Goal: Transaction & Acquisition: Purchase product/service

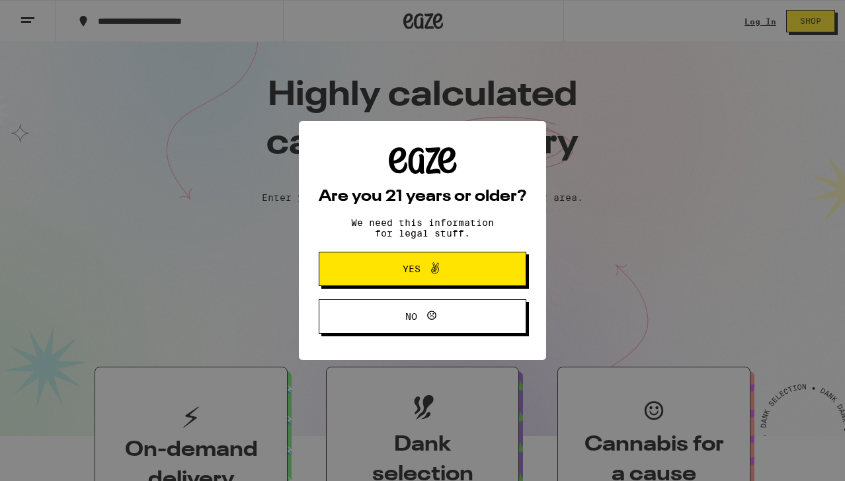
click at [443, 284] on button "Yes" at bounding box center [423, 269] width 208 height 34
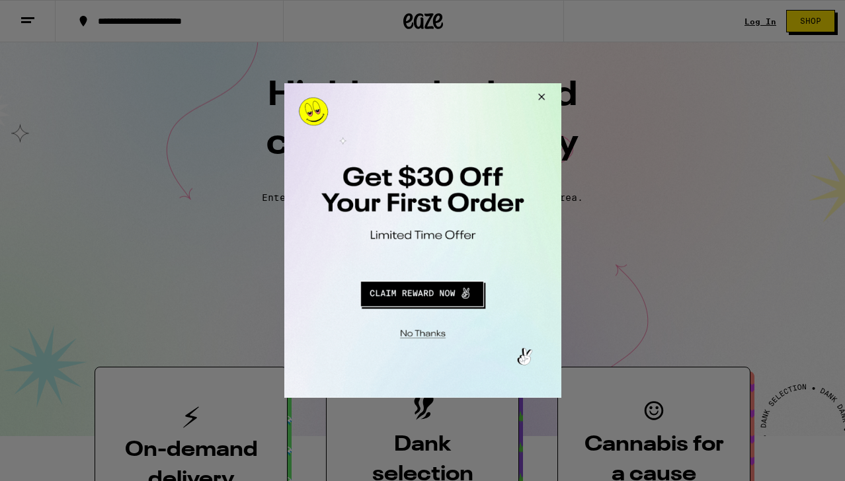
click at [542, 99] on button "Close Modal" at bounding box center [539, 99] width 36 height 32
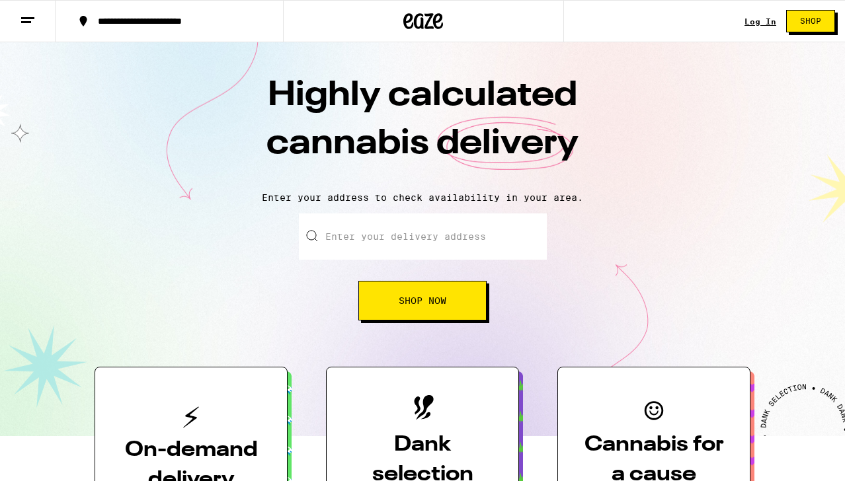
click at [761, 21] on link "Log In" at bounding box center [761, 21] width 32 height 9
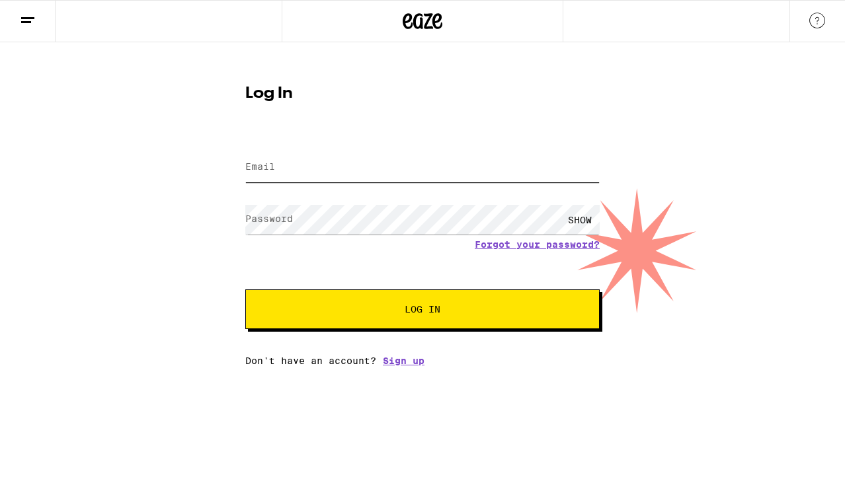
click at [407, 164] on input "Email" at bounding box center [422, 168] width 354 height 30
type input "i"
type input "[EMAIL_ADDRESS][DOMAIN_NAME]"
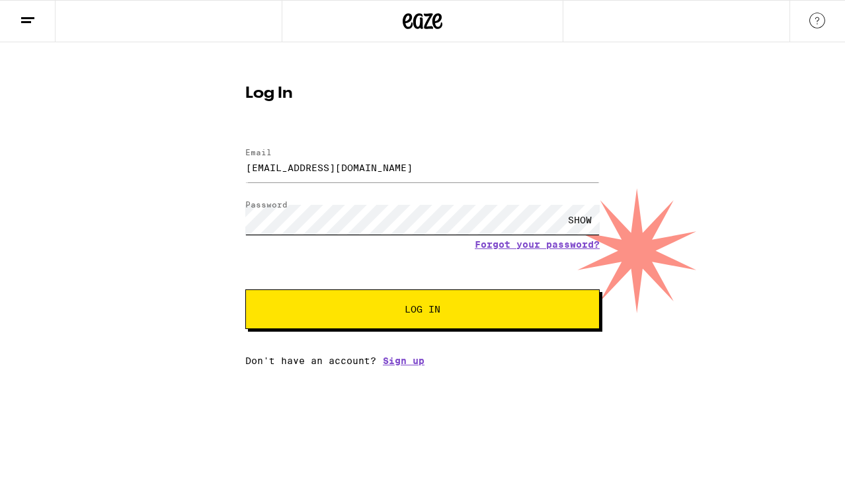
click at [245, 290] on button "Log In" at bounding box center [422, 310] width 354 height 40
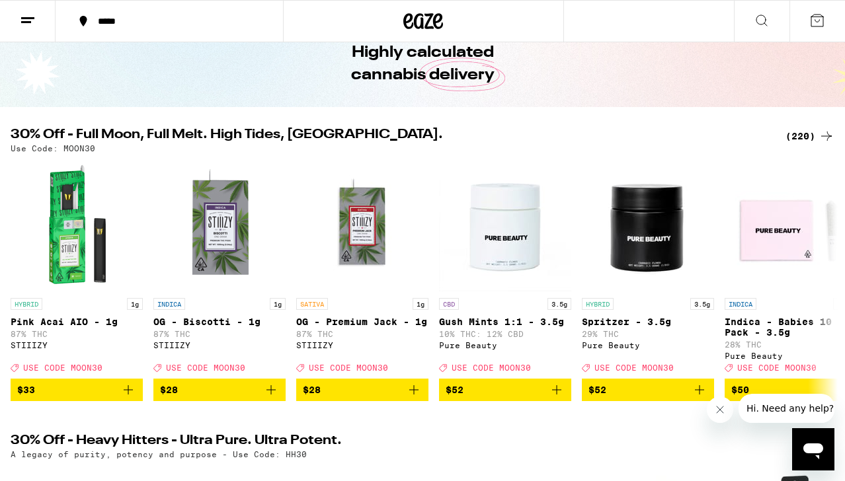
click at [805, 134] on div "(220)" at bounding box center [810, 136] width 49 height 16
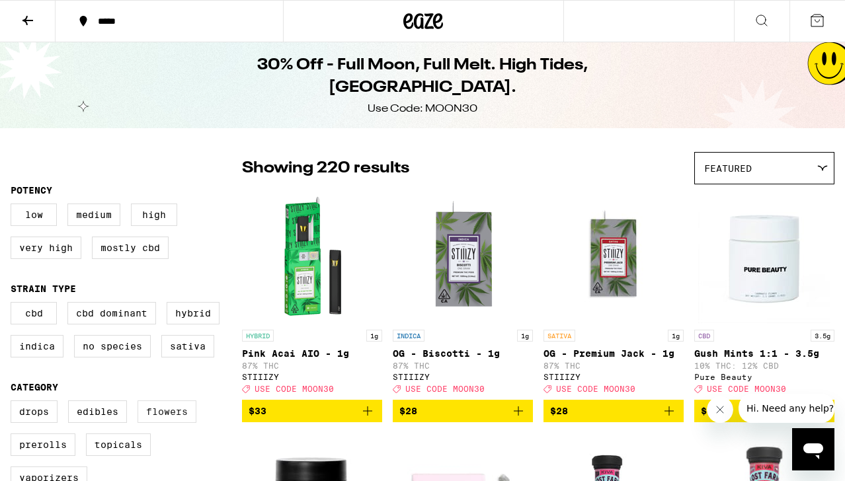
click at [171, 423] on label "Flowers" at bounding box center [167, 412] width 59 height 22
click at [14, 403] on input "Flowers" at bounding box center [13, 403] width 1 height 1
checkbox input "true"
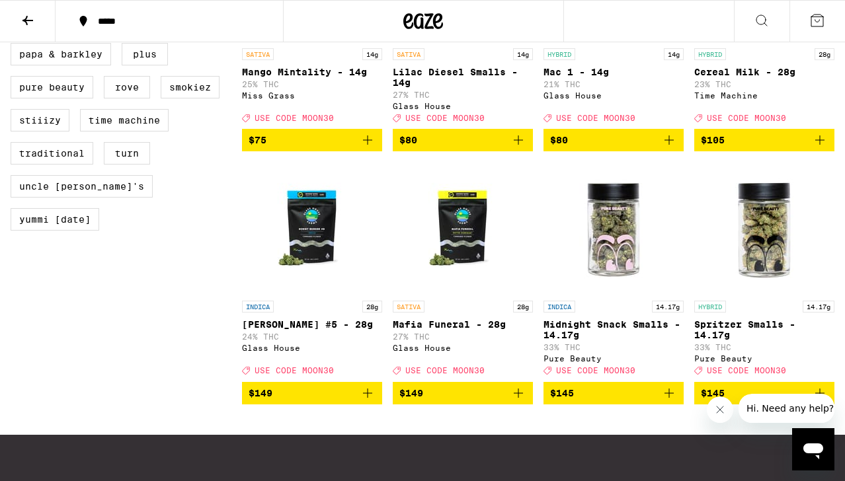
scroll to position [1326, 0]
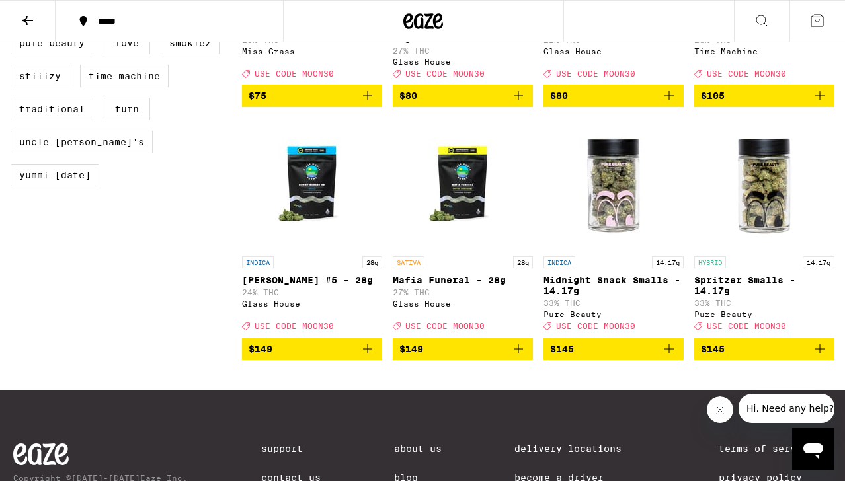
click at [779, 247] on img "Open page for Spritzer Smalls - 14.17g from Pure Beauty" at bounding box center [764, 184] width 132 height 132
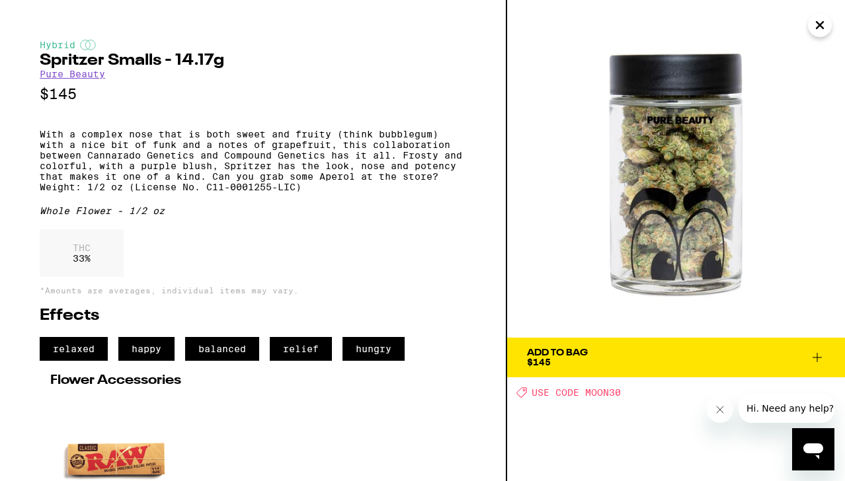
click at [594, 353] on span "Add To Bag $145" at bounding box center [676, 357] width 298 height 19
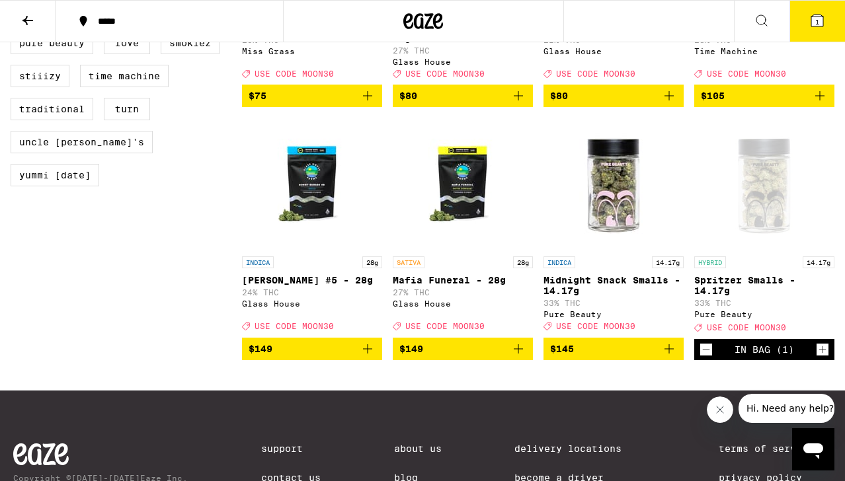
click at [821, 27] on icon at bounding box center [817, 21] width 16 height 16
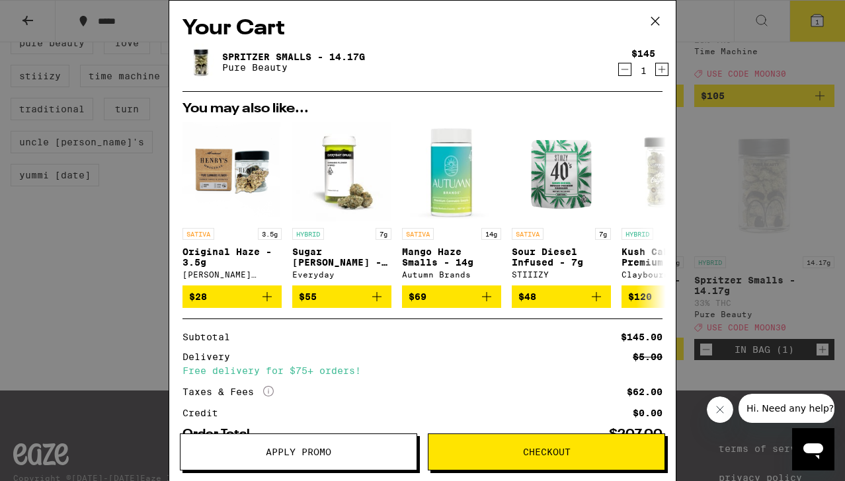
click at [318, 455] on span "Apply Promo" at bounding box center [298, 452] width 65 height 9
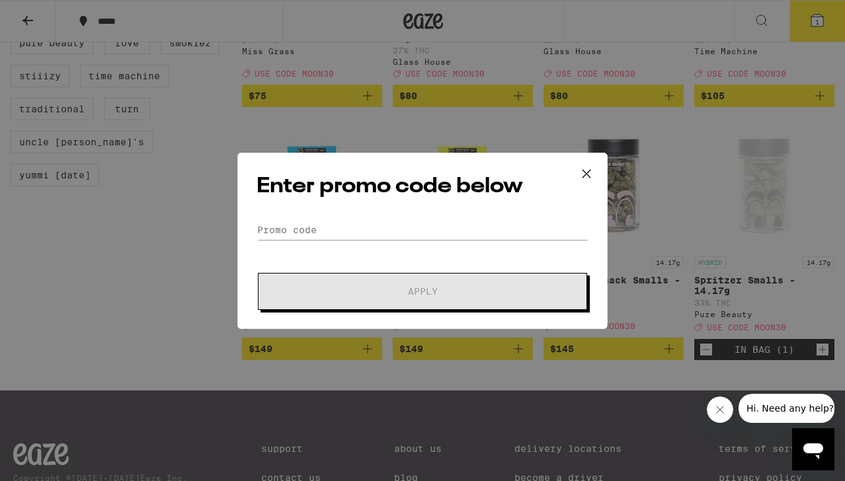
click at [317, 220] on div "Enter promo code below Promo Code Apply" at bounding box center [422, 241] width 370 height 177
click at [299, 232] on input "Promo Code" at bounding box center [423, 230] width 332 height 20
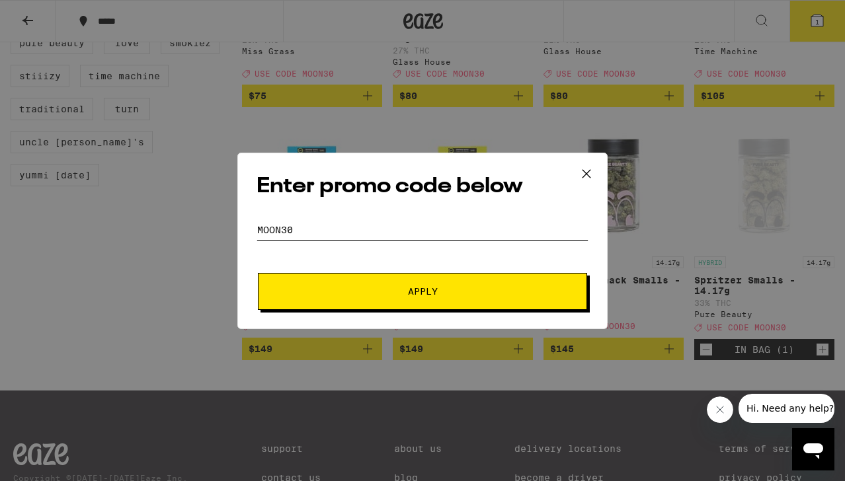
type input "moon30"
click at [258, 273] on button "Apply" at bounding box center [422, 291] width 329 height 37
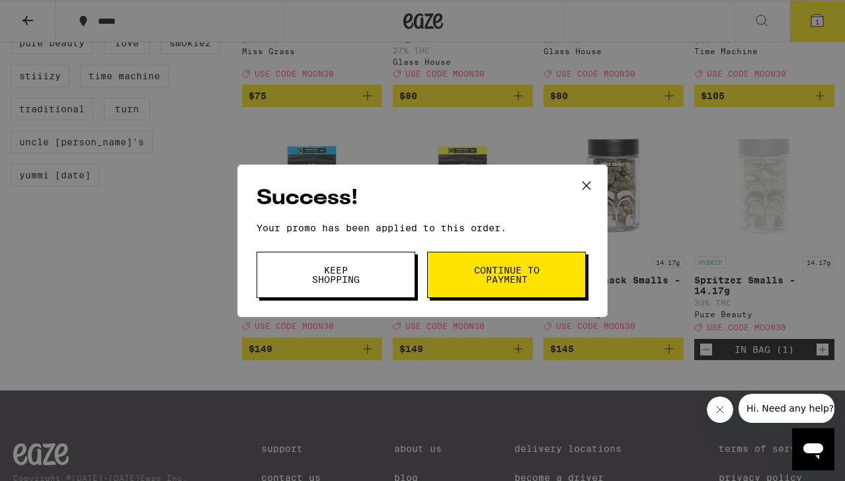
click at [388, 278] on button "Keep Shopping" at bounding box center [336, 275] width 159 height 46
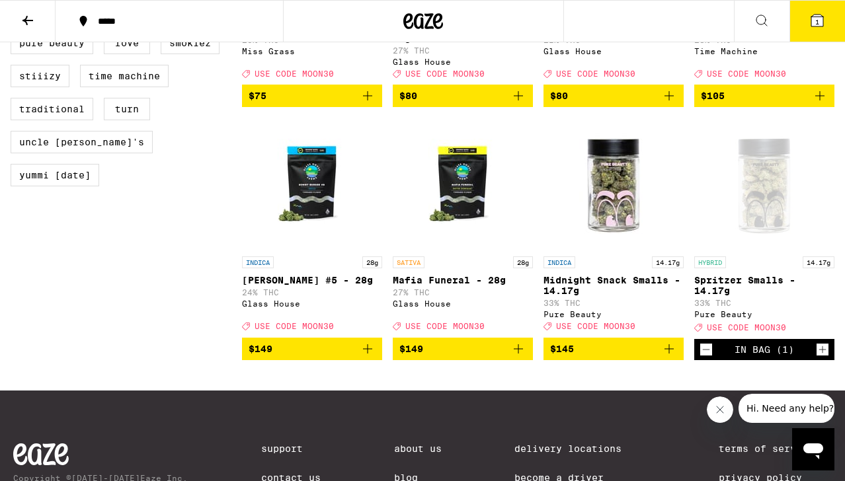
click at [814, 19] on icon at bounding box center [817, 21] width 12 height 12
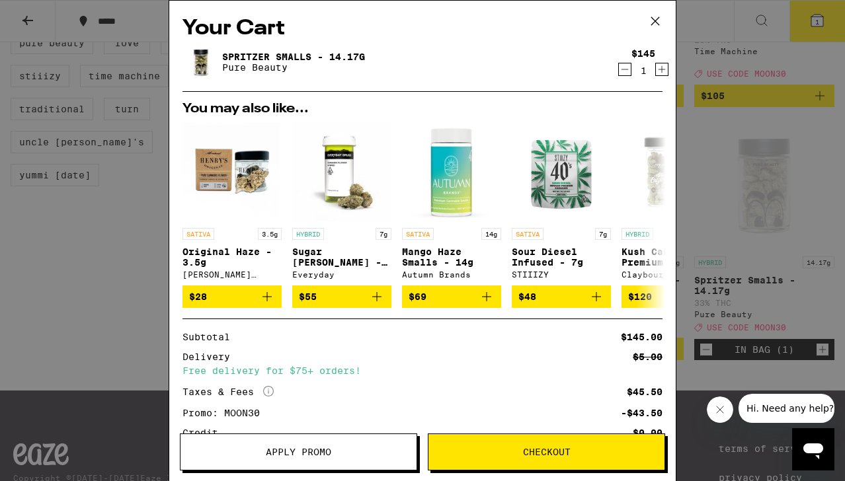
click at [624, 69] on icon "Decrement" at bounding box center [625, 69] width 12 height 16
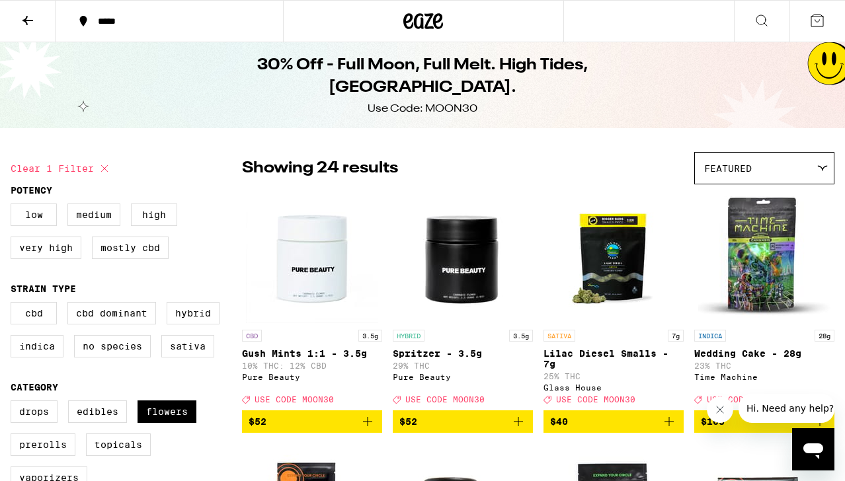
click at [33, 16] on icon at bounding box center [28, 21] width 16 height 16
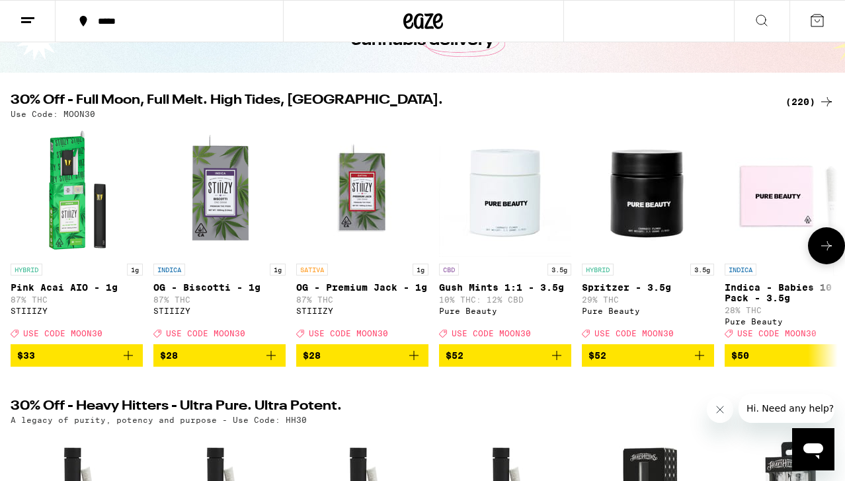
scroll to position [101, 0]
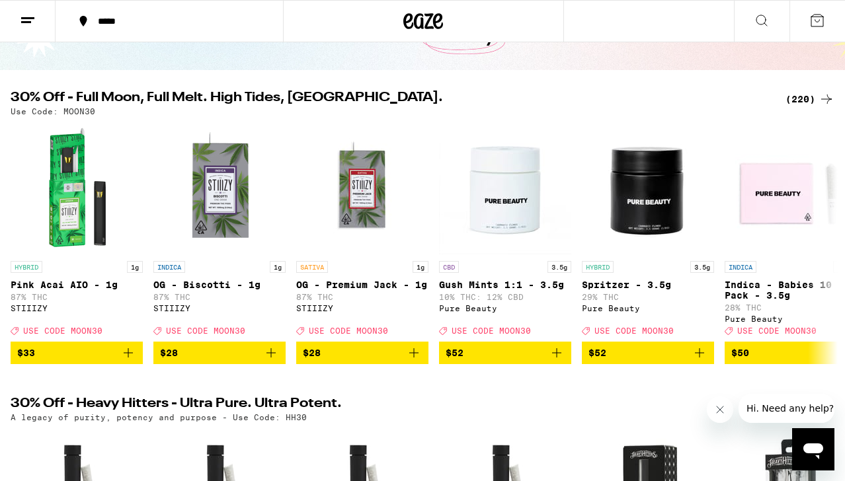
click at [805, 94] on div "(220)" at bounding box center [810, 99] width 49 height 16
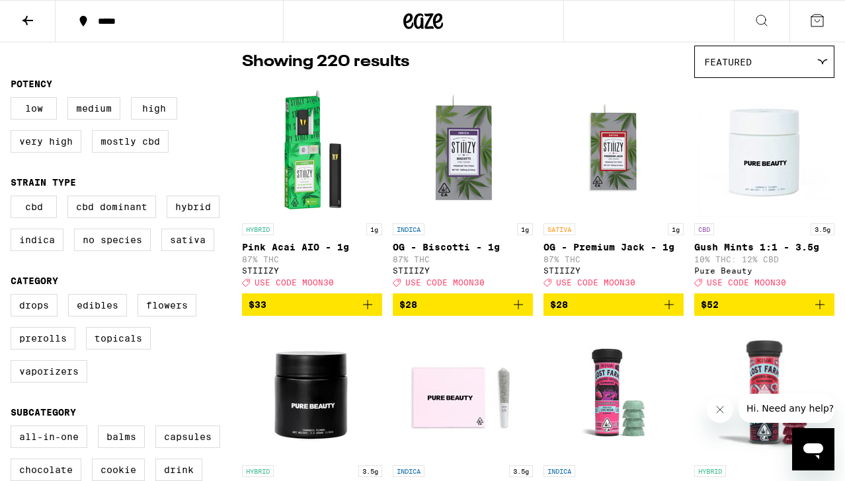
scroll to position [107, 0]
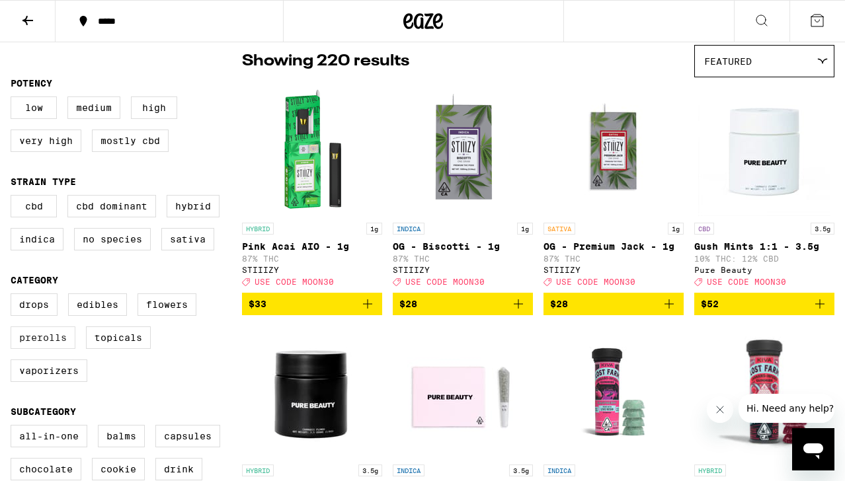
click at [39, 349] on label "Prerolls" at bounding box center [43, 338] width 65 height 22
click at [14, 296] on input "Prerolls" at bounding box center [13, 296] width 1 height 1
checkbox input "true"
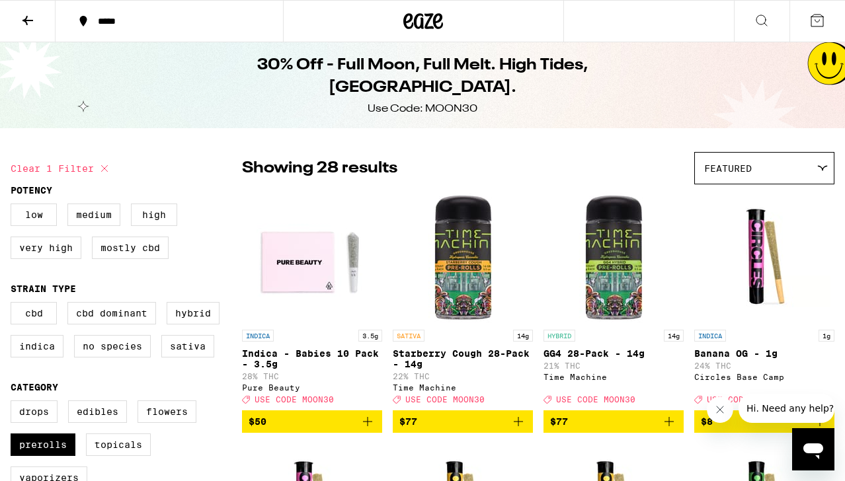
click at [771, 176] on div "Featured" at bounding box center [764, 168] width 139 height 31
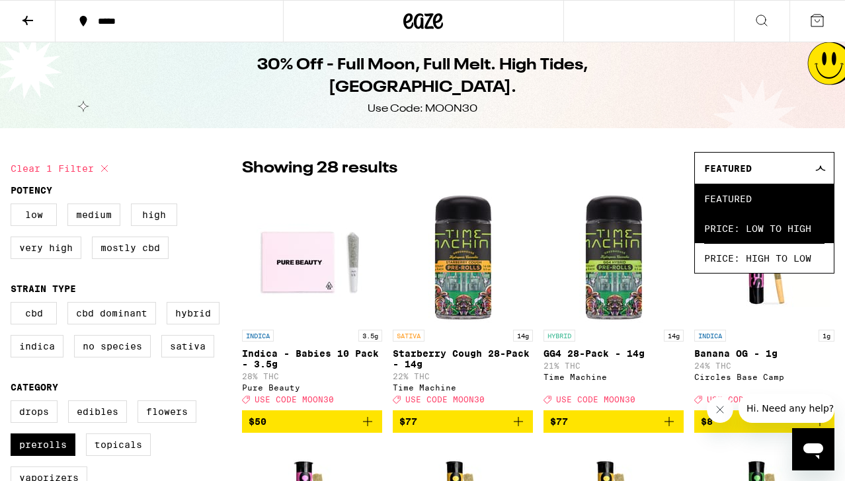
click at [746, 227] on span "Price: Low to High" at bounding box center [764, 229] width 120 height 30
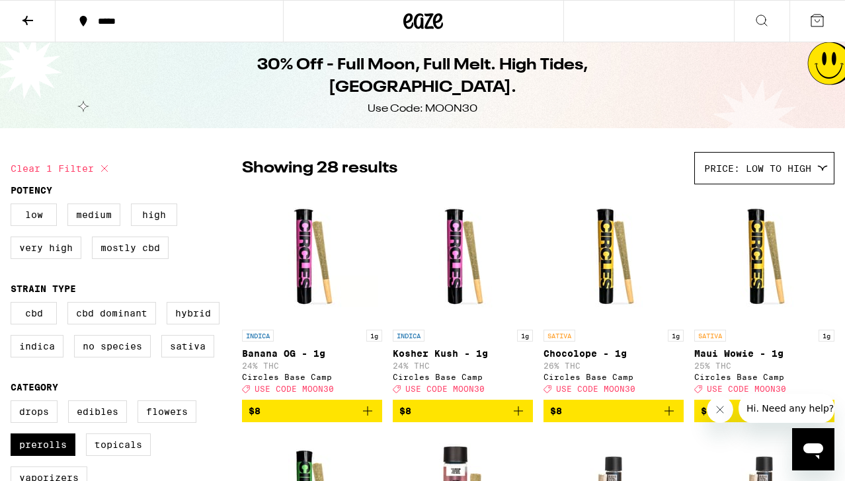
click at [28, 23] on icon at bounding box center [28, 21] width 16 height 16
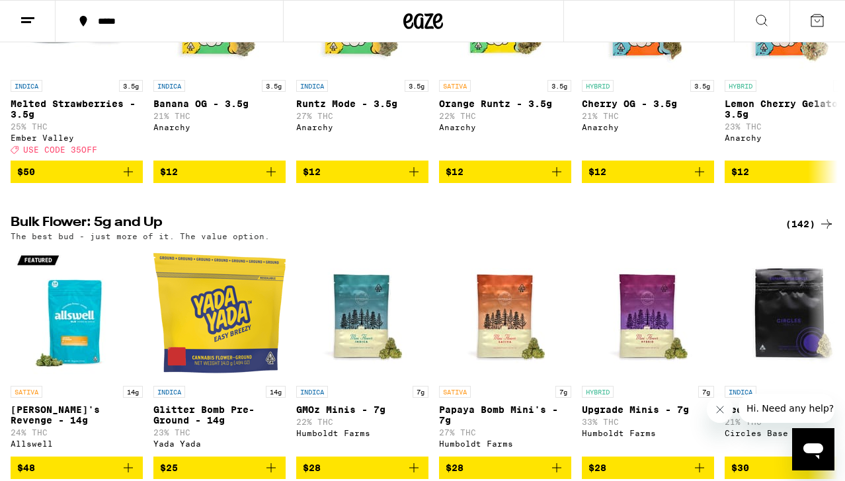
scroll to position [1865, 0]
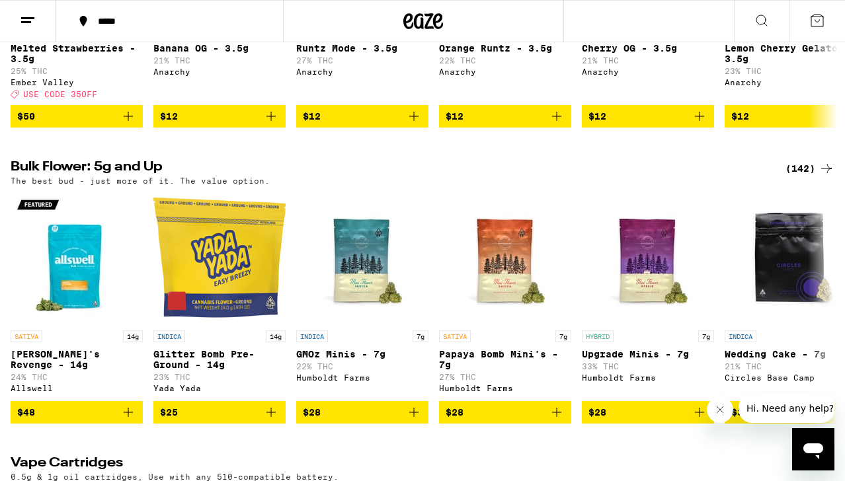
click at [806, 177] on div "(142)" at bounding box center [810, 169] width 49 height 16
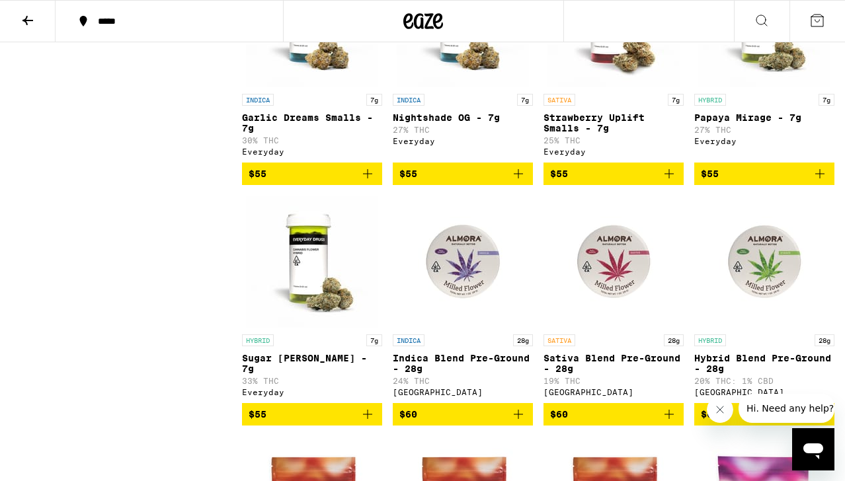
scroll to position [3540, 0]
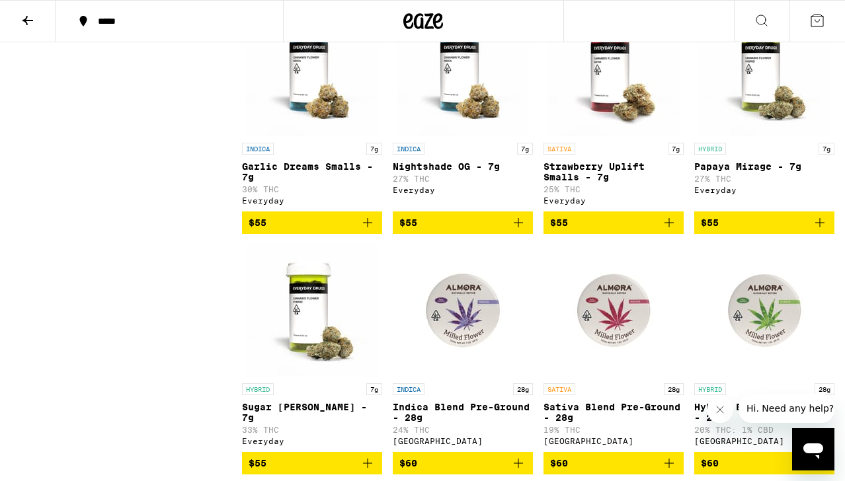
click at [644, 212] on link "SATIVA 7g Strawberry Uplift Smalls - 7g 25% THC Everyday" at bounding box center [614, 108] width 140 height 208
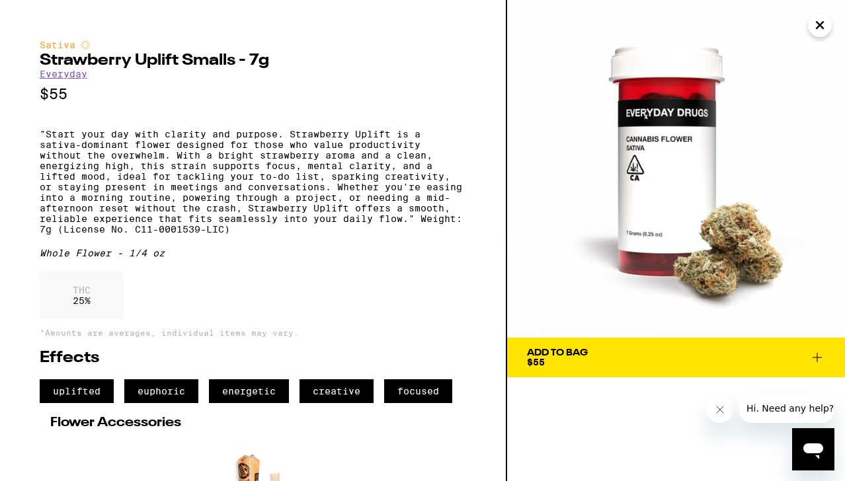
click at [637, 360] on span "Add To Bag $55" at bounding box center [676, 357] width 298 height 19
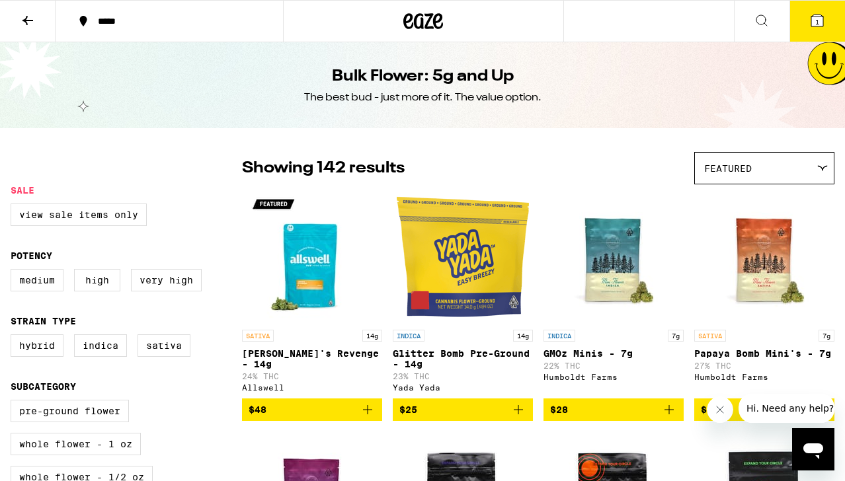
click at [817, 19] on span "1" at bounding box center [817, 22] width 4 height 8
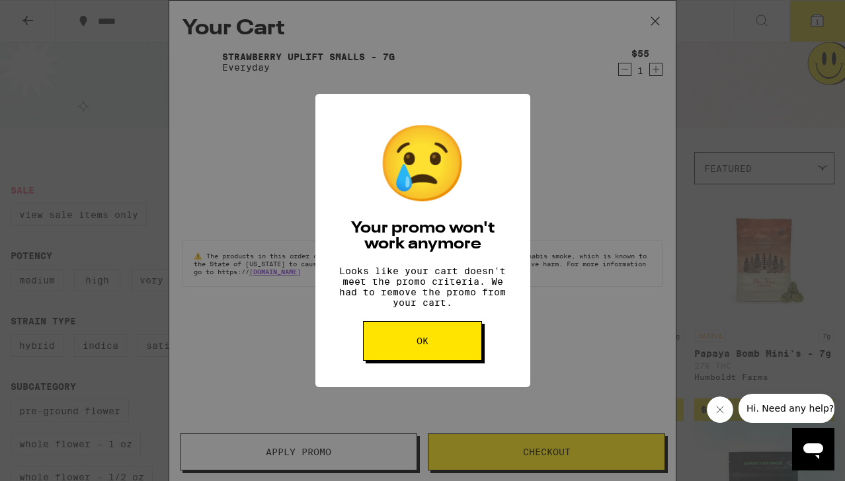
click at [459, 352] on button "OK" at bounding box center [422, 341] width 119 height 40
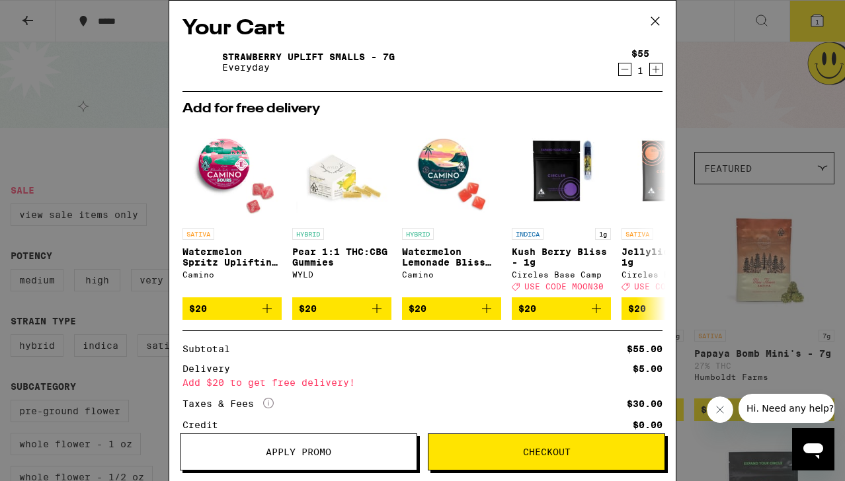
scroll to position [104, 0]
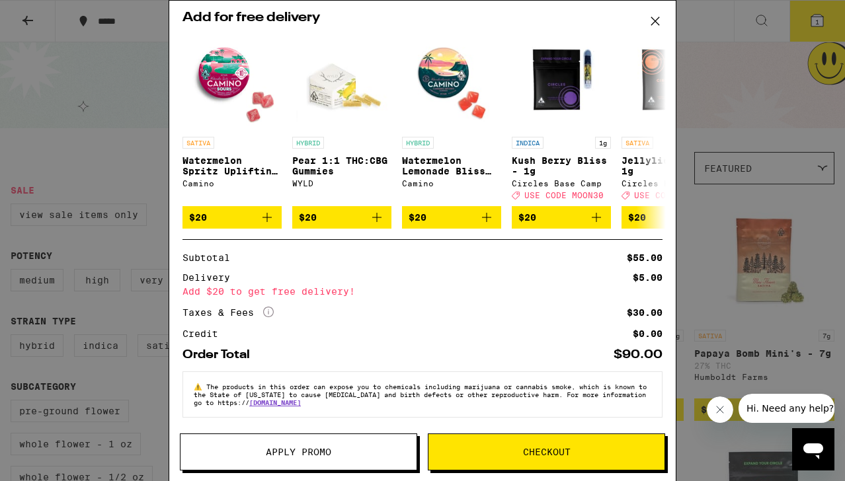
click at [706, 223] on div "Your Cart Strawberry Uplift Smalls - 7g Everyday $55 1 Add for free delivery SA…" at bounding box center [422, 240] width 845 height 481
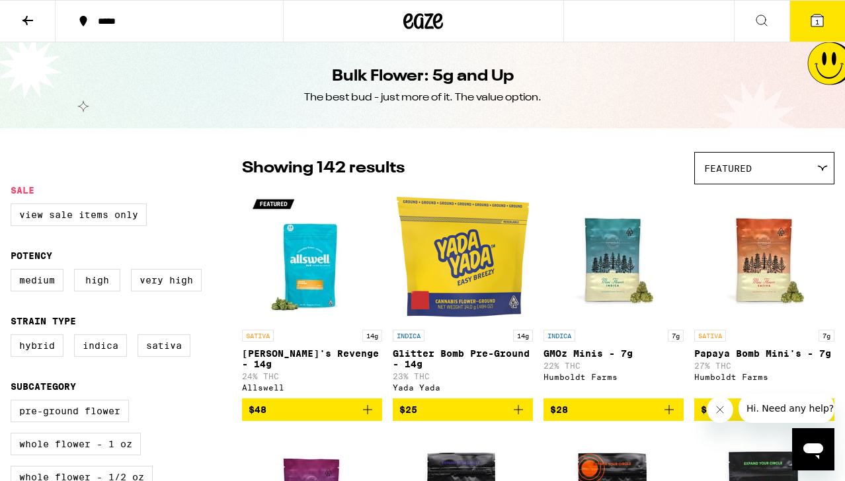
click at [27, 22] on icon at bounding box center [27, 20] width 11 height 9
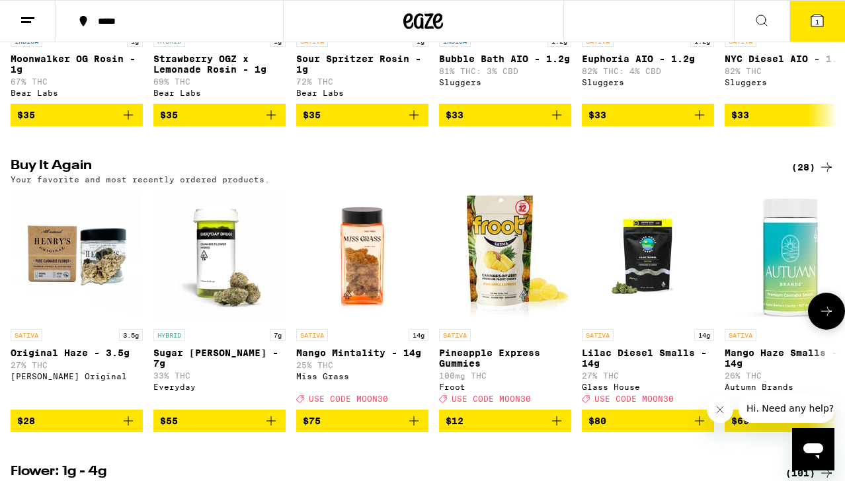
scroll to position [1285, 0]
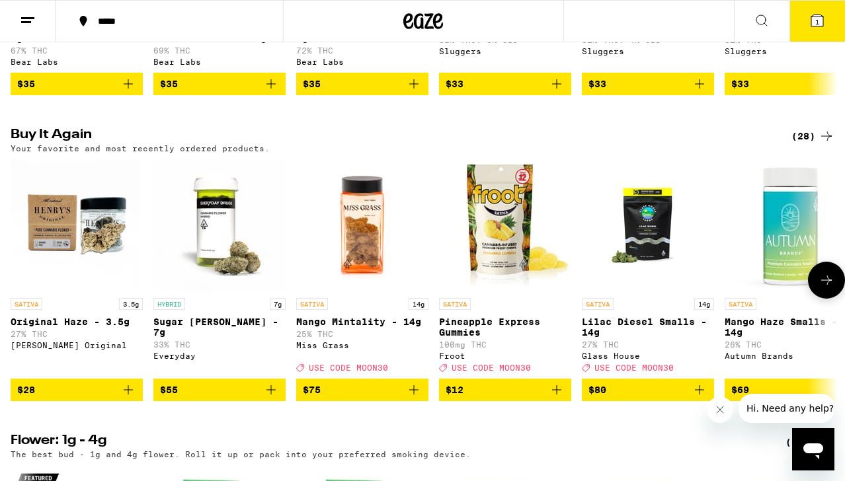
click at [555, 398] on icon "Add to bag" at bounding box center [557, 390] width 16 height 16
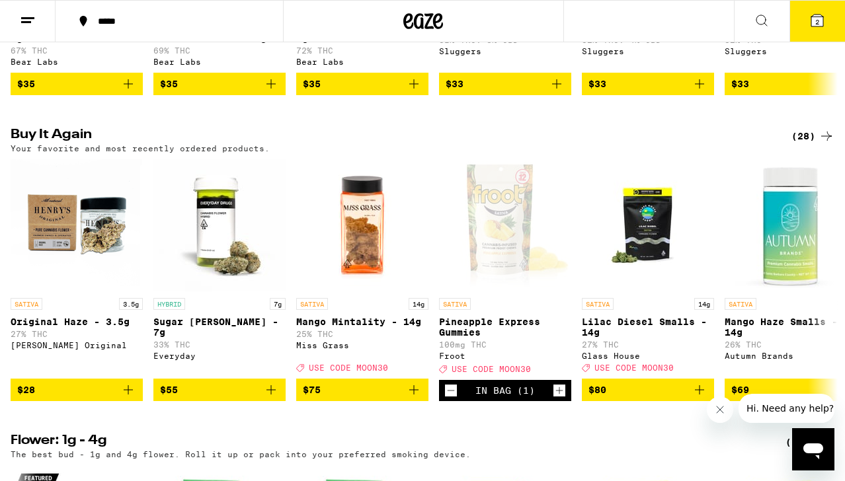
click at [822, 22] on icon at bounding box center [817, 21] width 12 height 12
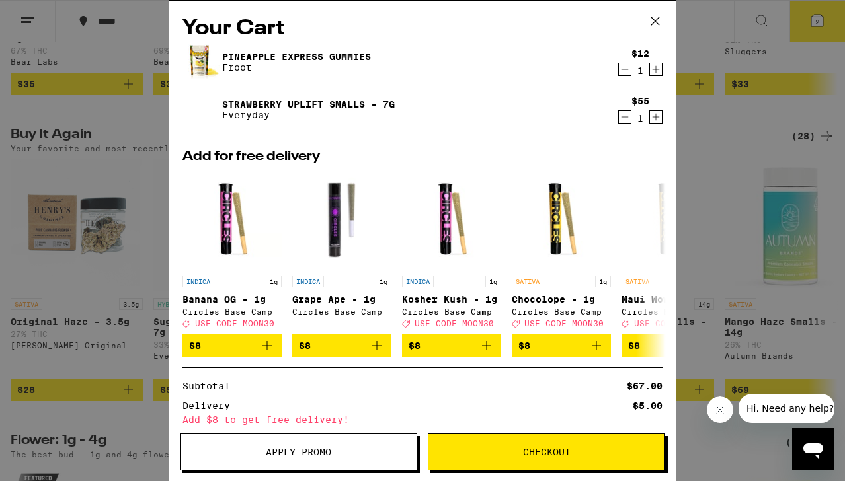
scroll to position [139, 0]
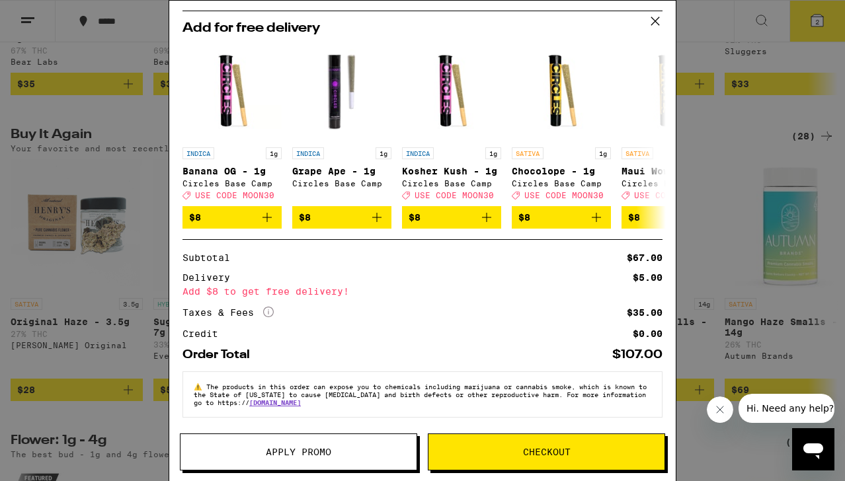
click at [708, 189] on div "Your Cart Pineapple Express Gummies Froot $12 1 Strawberry Uplift Smalls - 7g E…" at bounding box center [422, 240] width 845 height 481
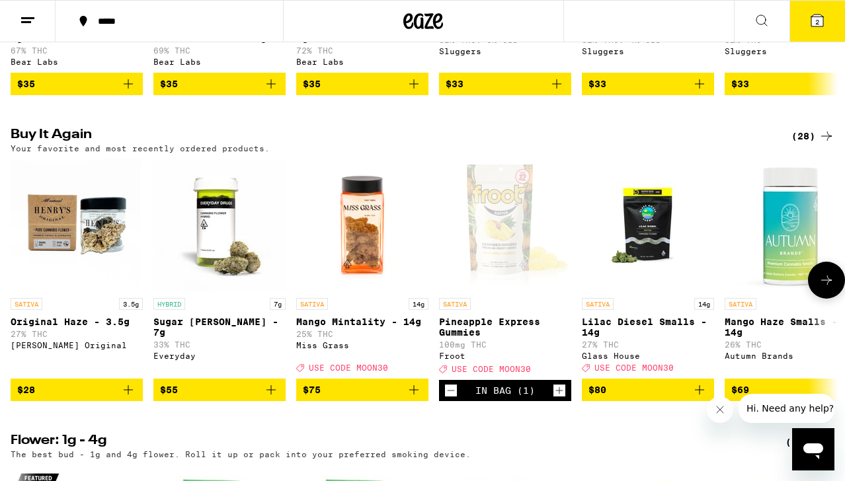
click at [243, 292] on img "Open page for Sugar Rush Smalls - 7g from Everyday" at bounding box center [219, 225] width 132 height 132
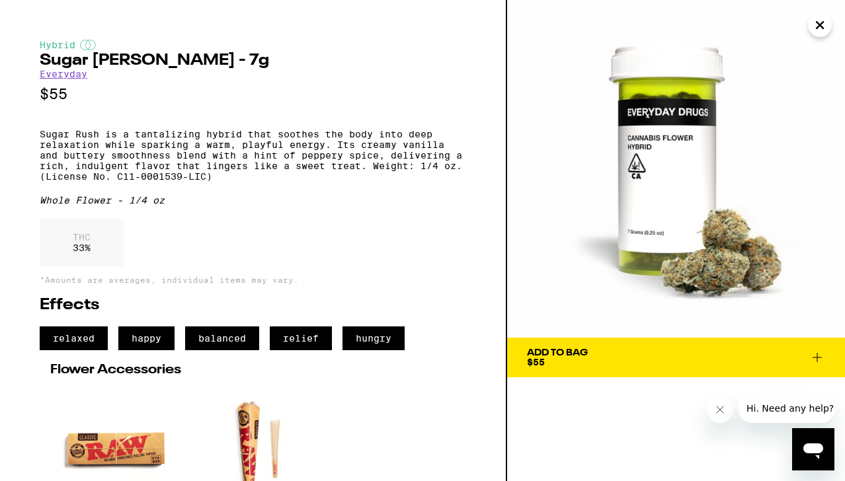
click at [588, 360] on div "Add To Bag $55" at bounding box center [557, 357] width 61 height 19
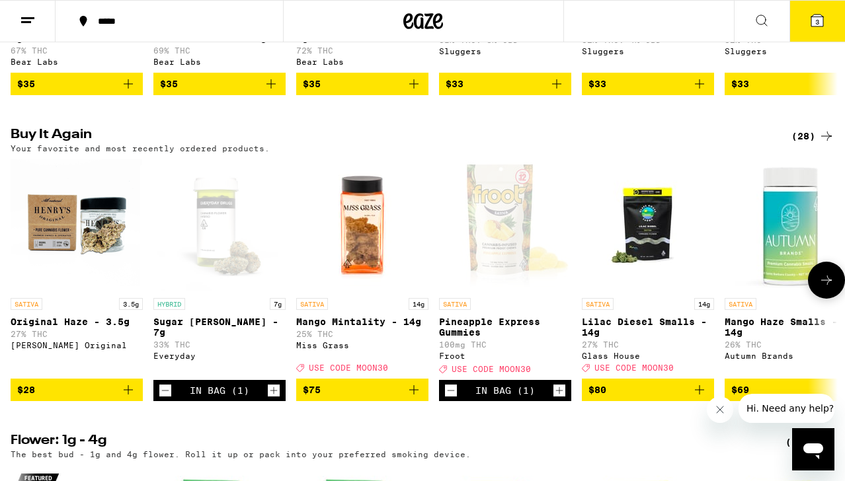
click at [219, 260] on div "Open page for Sugar Rush Smalls - 7g from Everyday" at bounding box center [219, 225] width 132 height 132
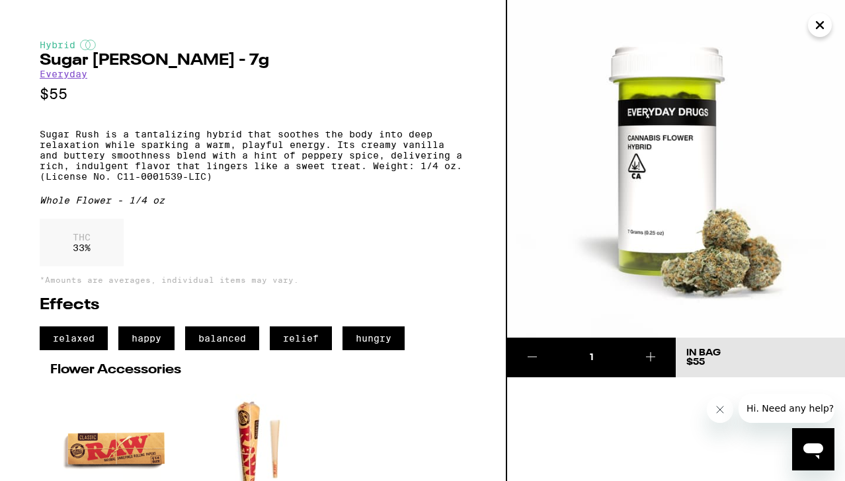
click at [819, 27] on icon "Close" at bounding box center [820, 25] width 7 height 7
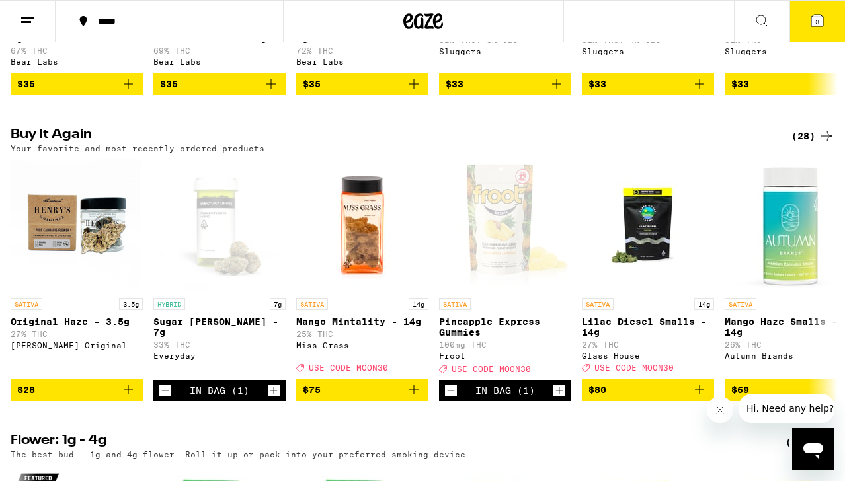
click at [819, 27] on icon at bounding box center [817, 21] width 16 height 16
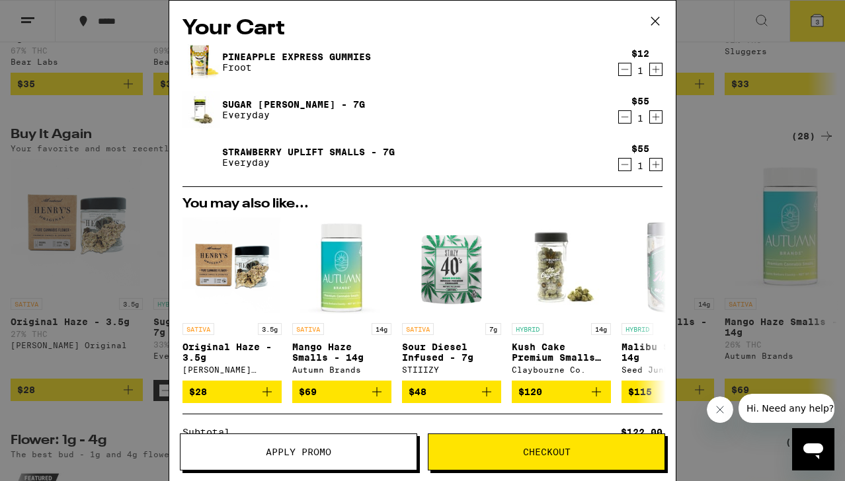
click at [346, 151] on link "Strawberry Uplift Smalls - 7g" at bounding box center [308, 152] width 173 height 11
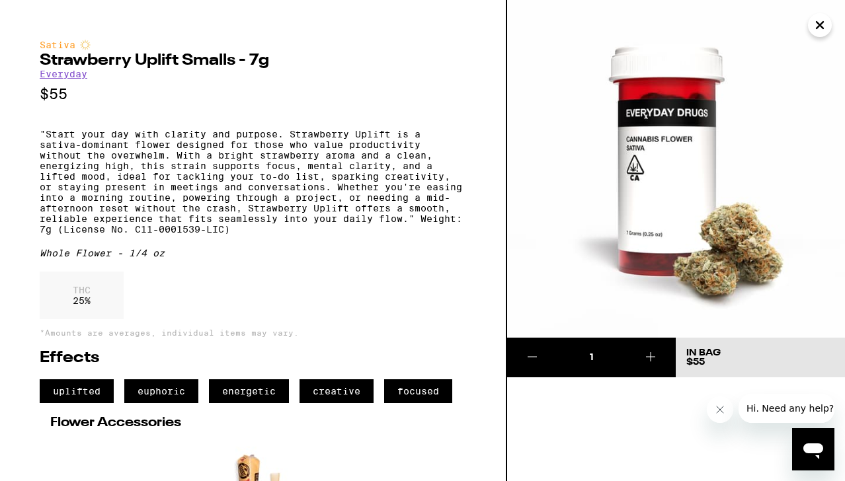
click at [812, 30] on icon "Close" at bounding box center [820, 25] width 16 height 20
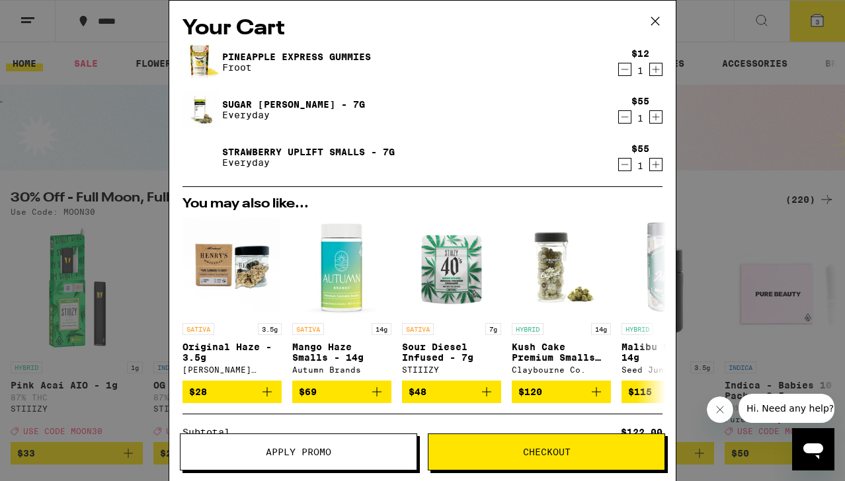
click at [92, 132] on div "Your Cart Pineapple Express Gummies Froot $12 1 Sugar [PERSON_NAME] - 7g Everyd…" at bounding box center [422, 240] width 845 height 481
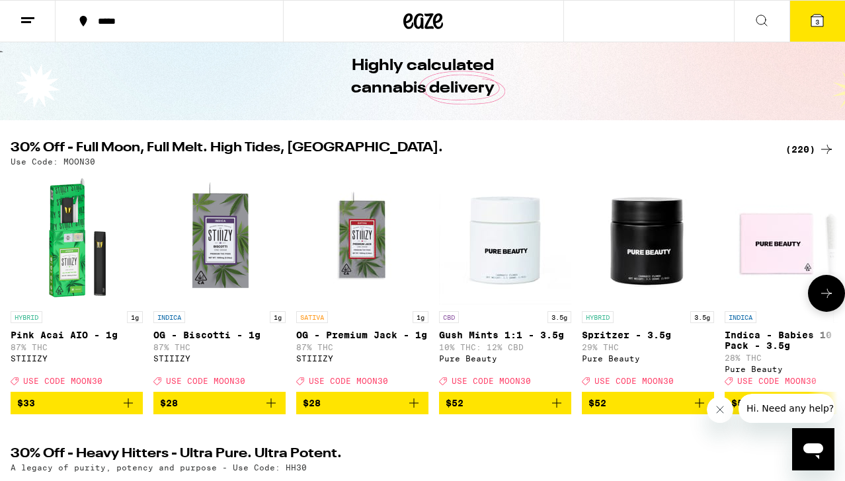
scroll to position [48, 0]
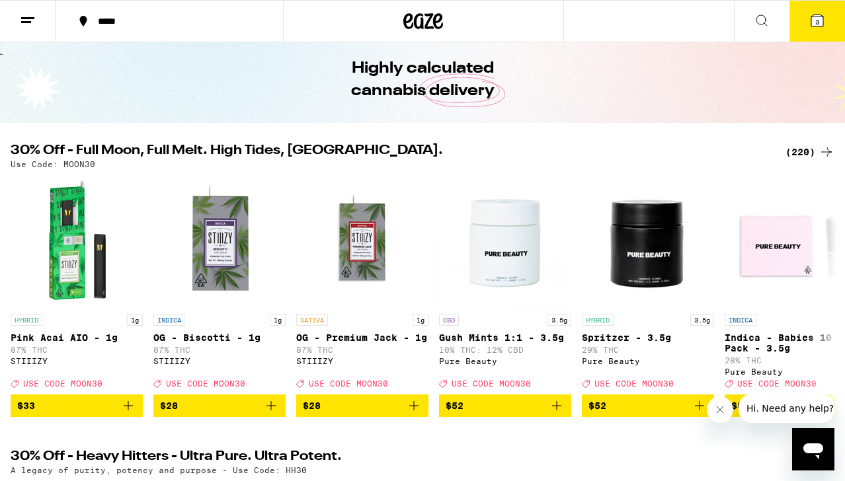
click at [801, 151] on div "(220)" at bounding box center [810, 152] width 49 height 16
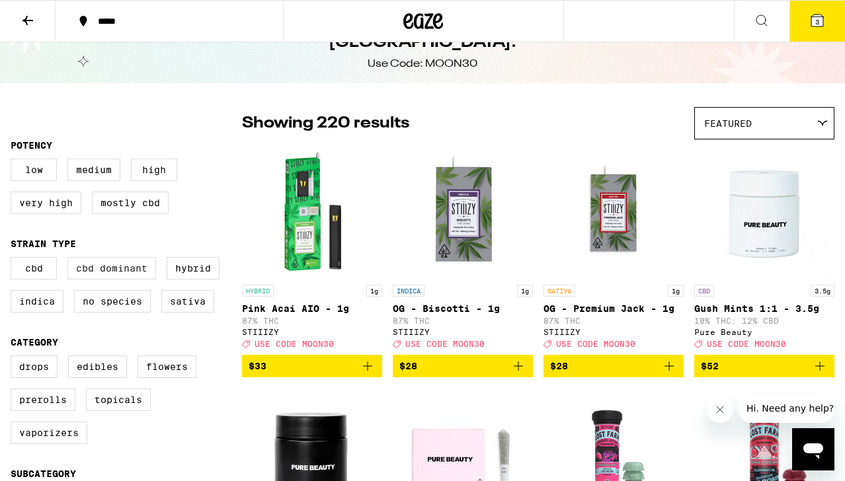
scroll to position [46, 0]
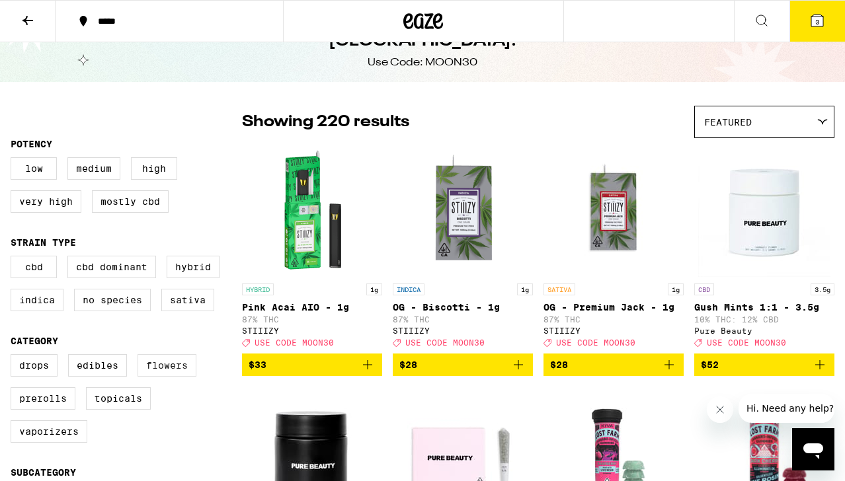
click at [166, 376] on label "Flowers" at bounding box center [167, 365] width 59 height 22
click at [14, 357] on input "Flowers" at bounding box center [13, 356] width 1 height 1
checkbox input "true"
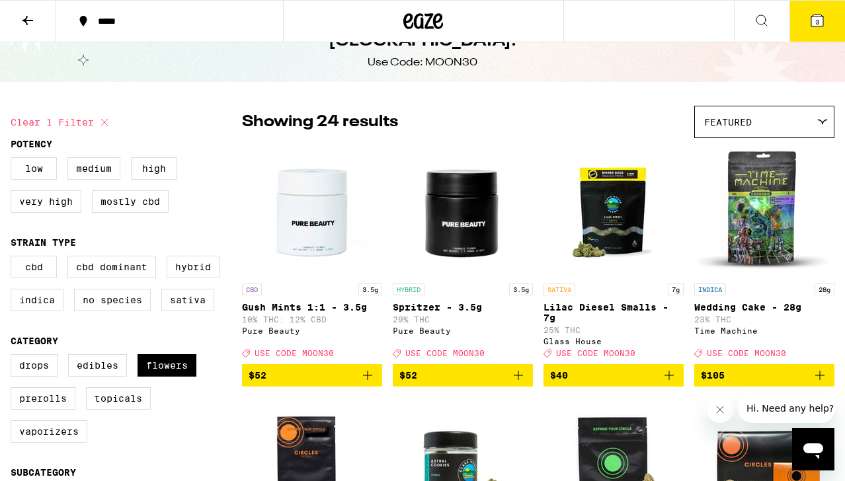
click at [195, 297] on div "CBD CBD Dominant Hybrid Indica No Species Sativa" at bounding box center [126, 289] width 231 height 66
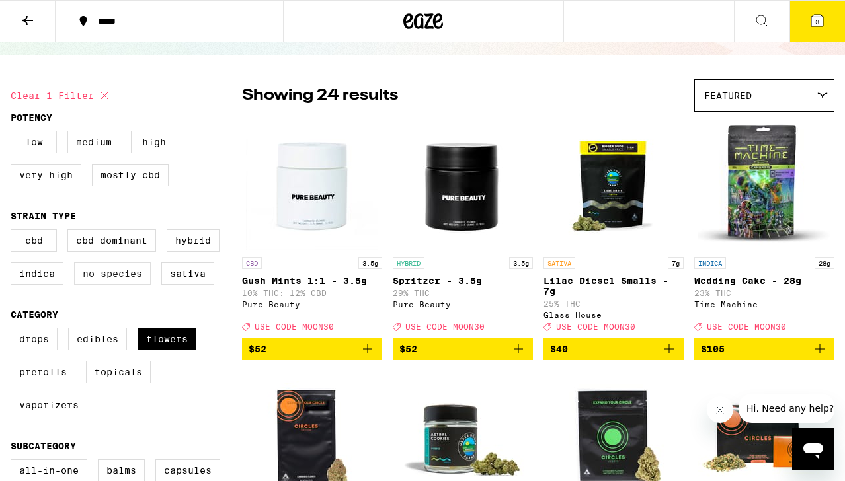
scroll to position [75, 0]
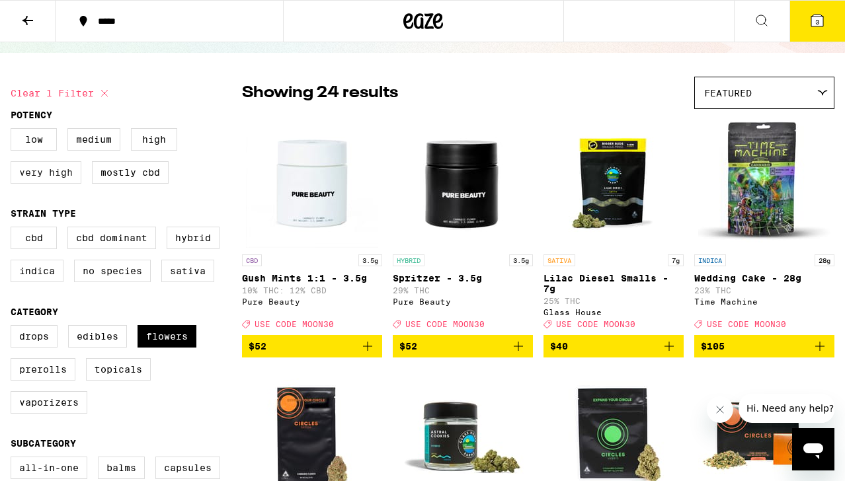
click at [63, 184] on label "Very High" at bounding box center [46, 172] width 71 height 22
click at [14, 131] on input "Very High" at bounding box center [13, 130] width 1 height 1
checkbox input "true"
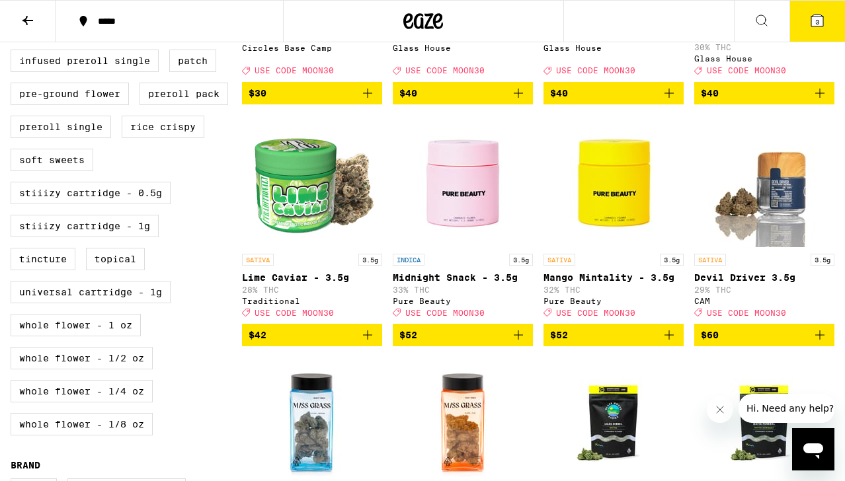
scroll to position [585, 0]
